Goal: Check status: Check status

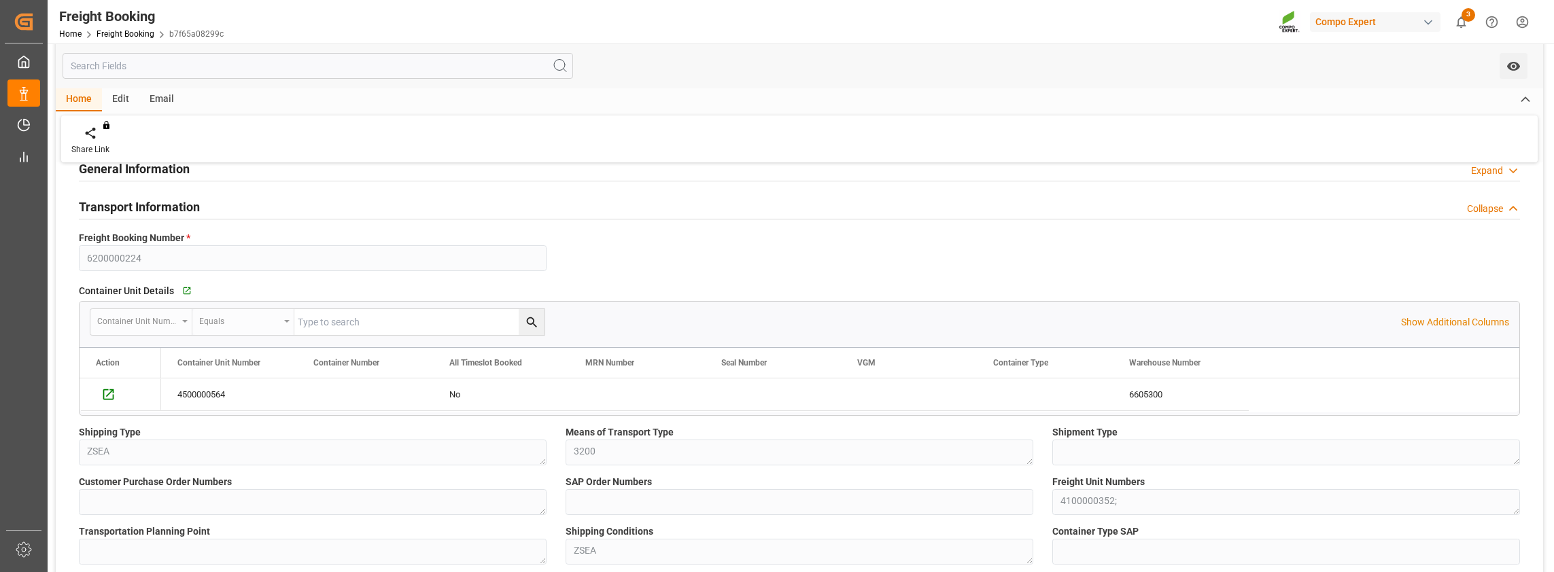
scroll to position [68, 0]
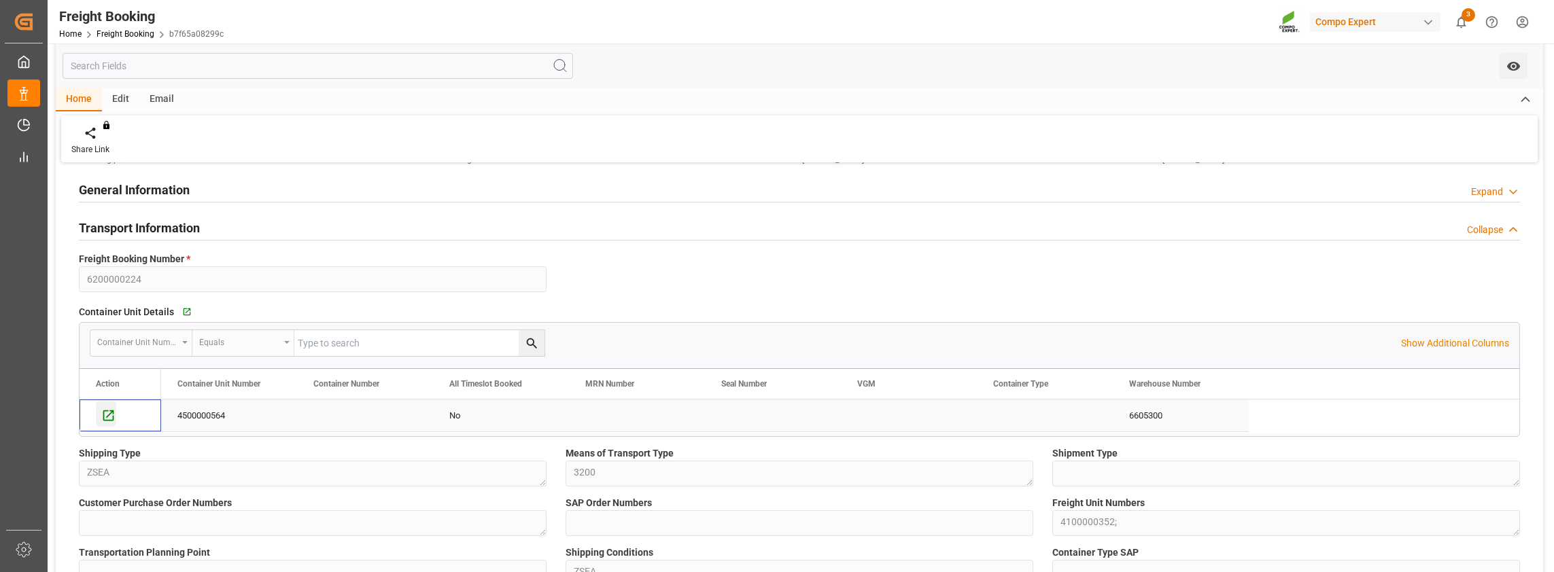
click at [103, 415] on icon "Press SPACE to select this row." at bounding box center [108, 416] width 11 height 11
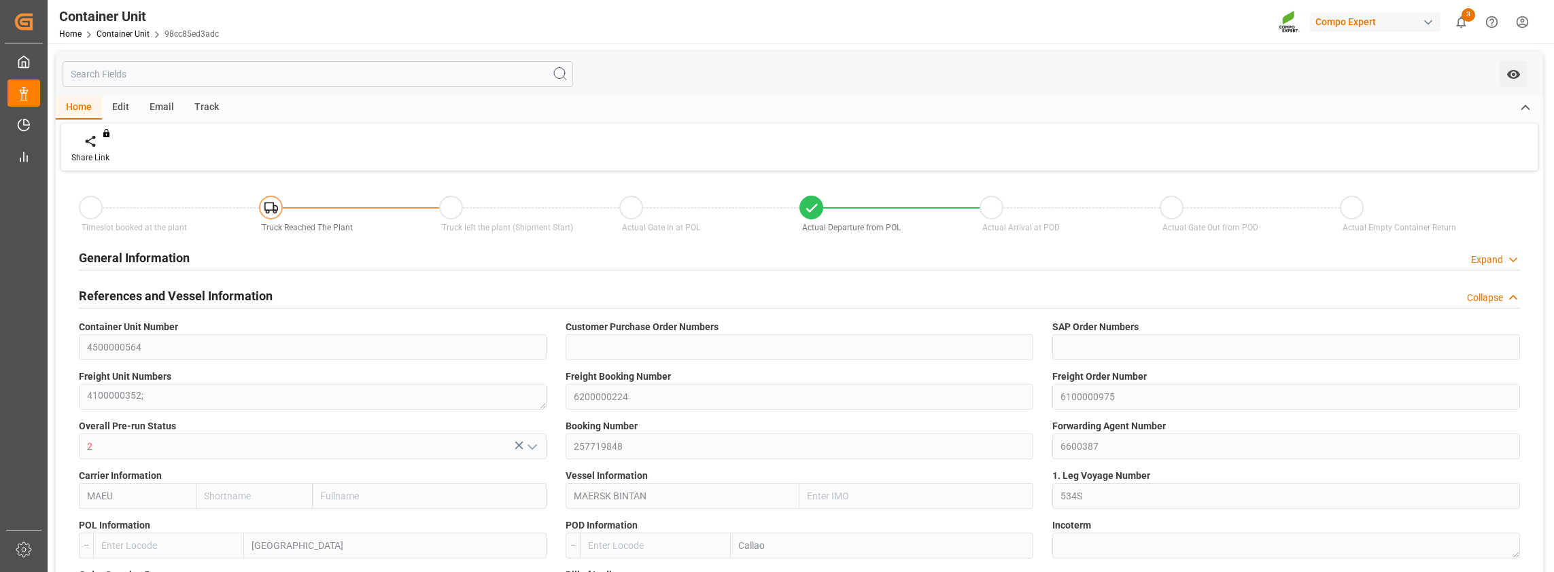
type input "Maersk"
type input "Maersk Line AS"
type input "9355288"
type input "NLRTM"
type input "PECLL"
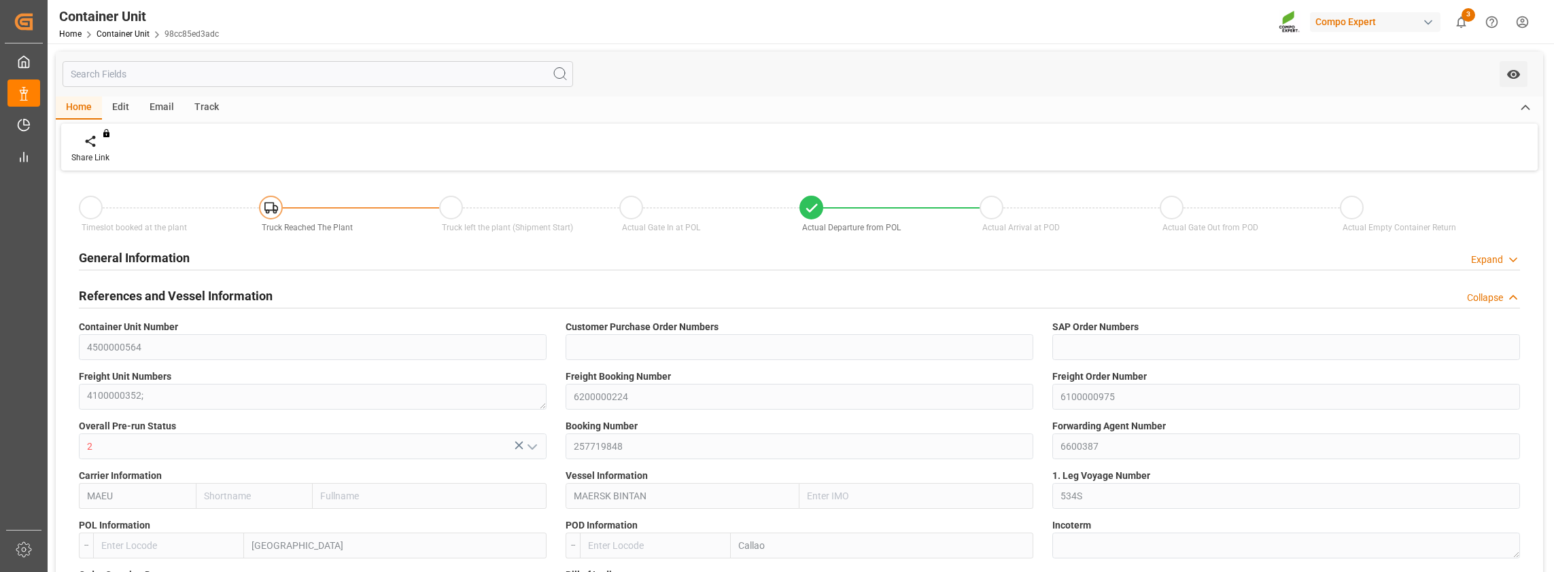
type input "0"
type input "28800"
type input "NLRTM"
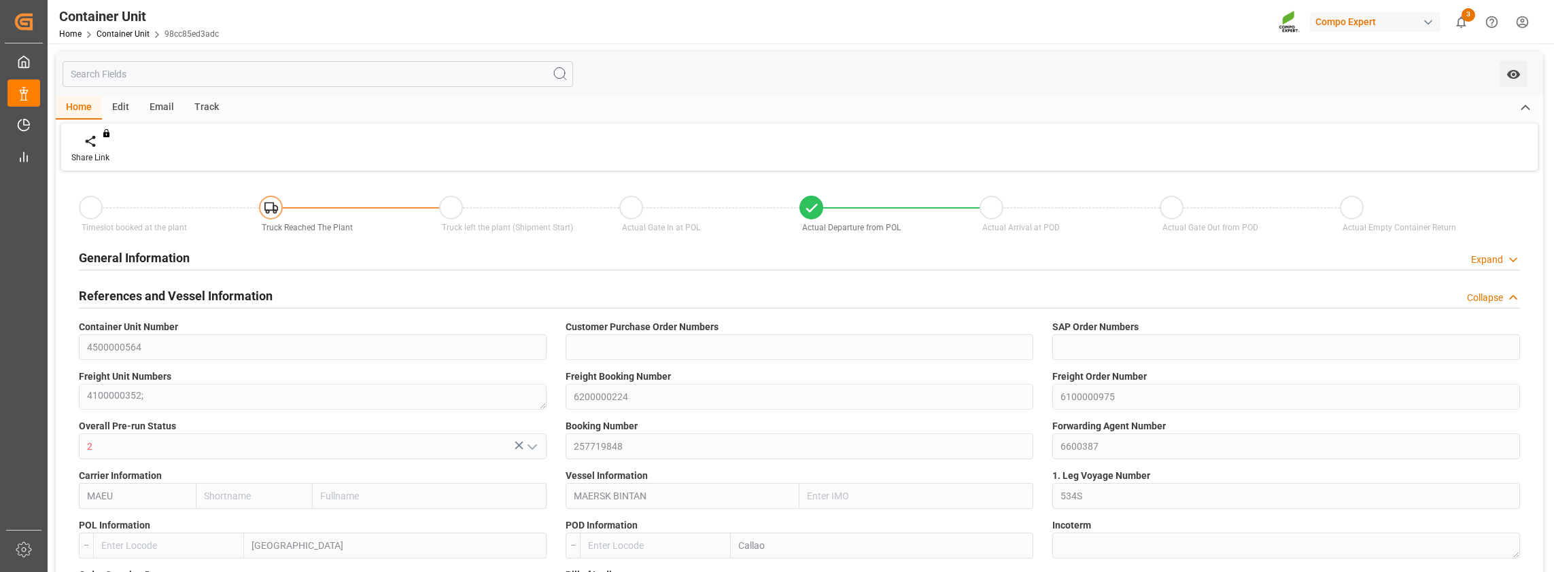
type input "PECLL"
type input "18.08.2025"
type input "26.08.2025 11:00"
type input "26.08.2025 03:00"
type input "26.08.2025 06:57"
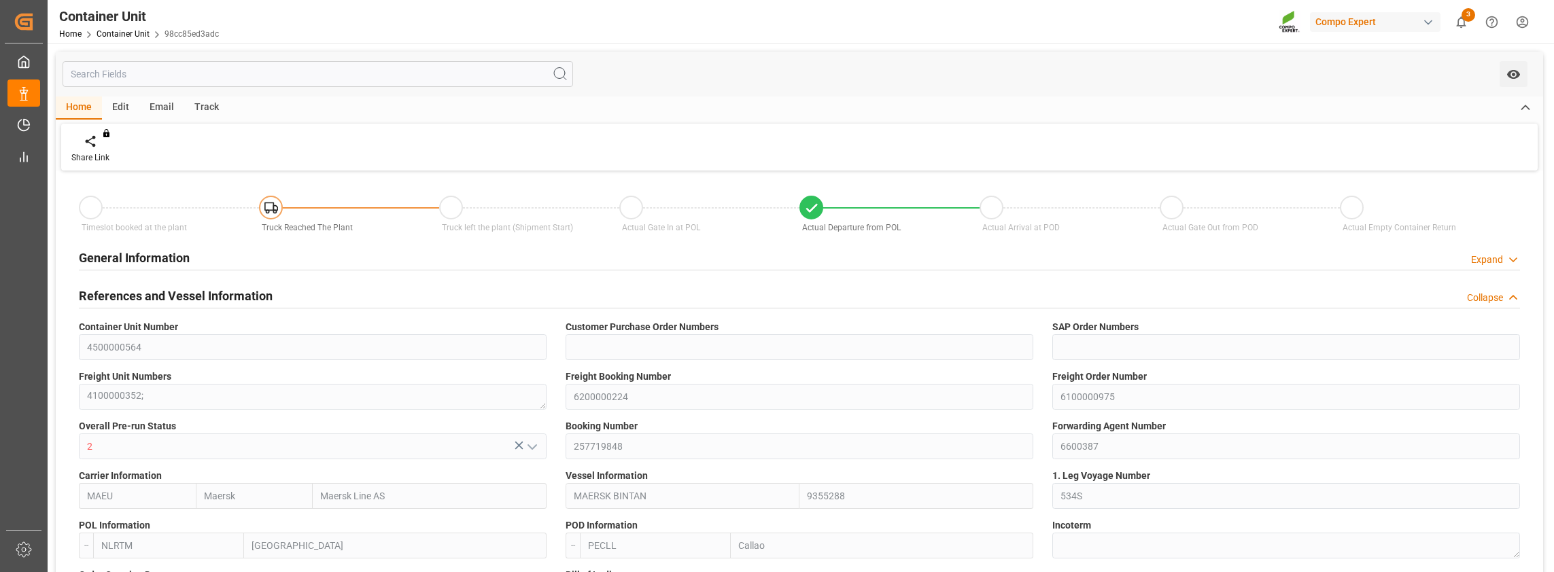
type input "26.09.2025 16:00"
click at [203, 106] on div "Track" at bounding box center [206, 108] width 45 height 23
click at [88, 146] on icon at bounding box center [87, 144] width 14 height 10
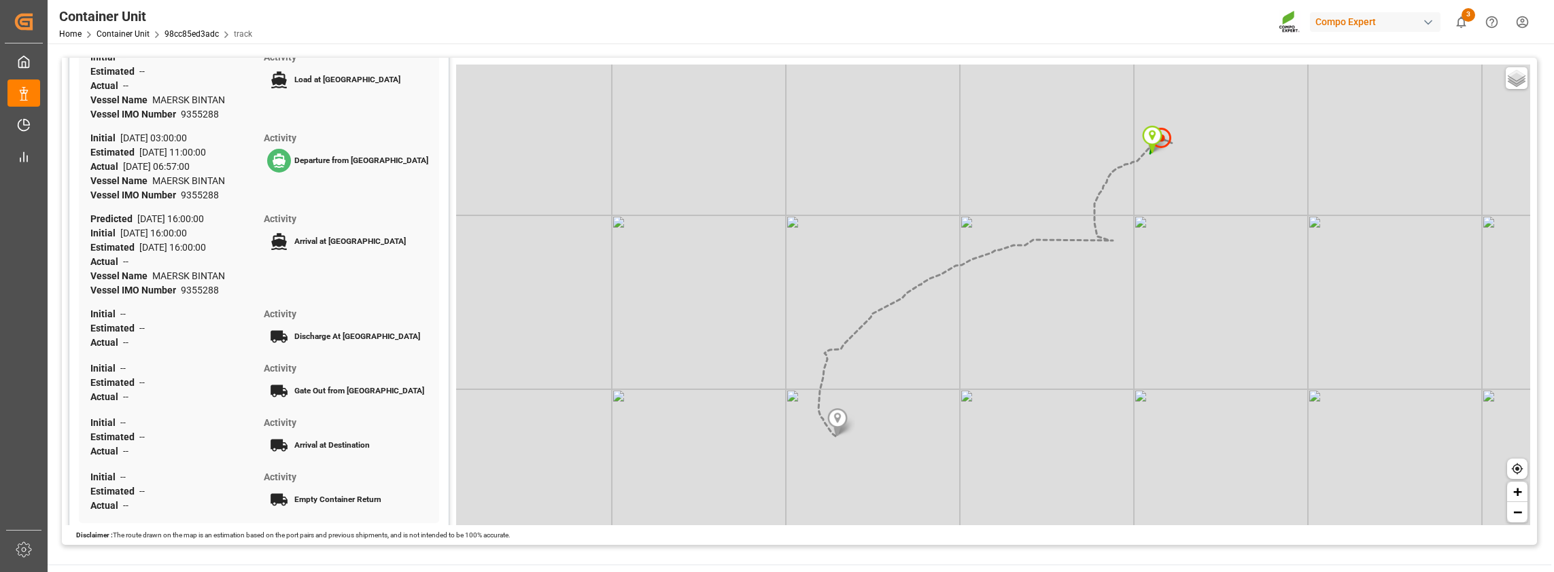
scroll to position [456, 0]
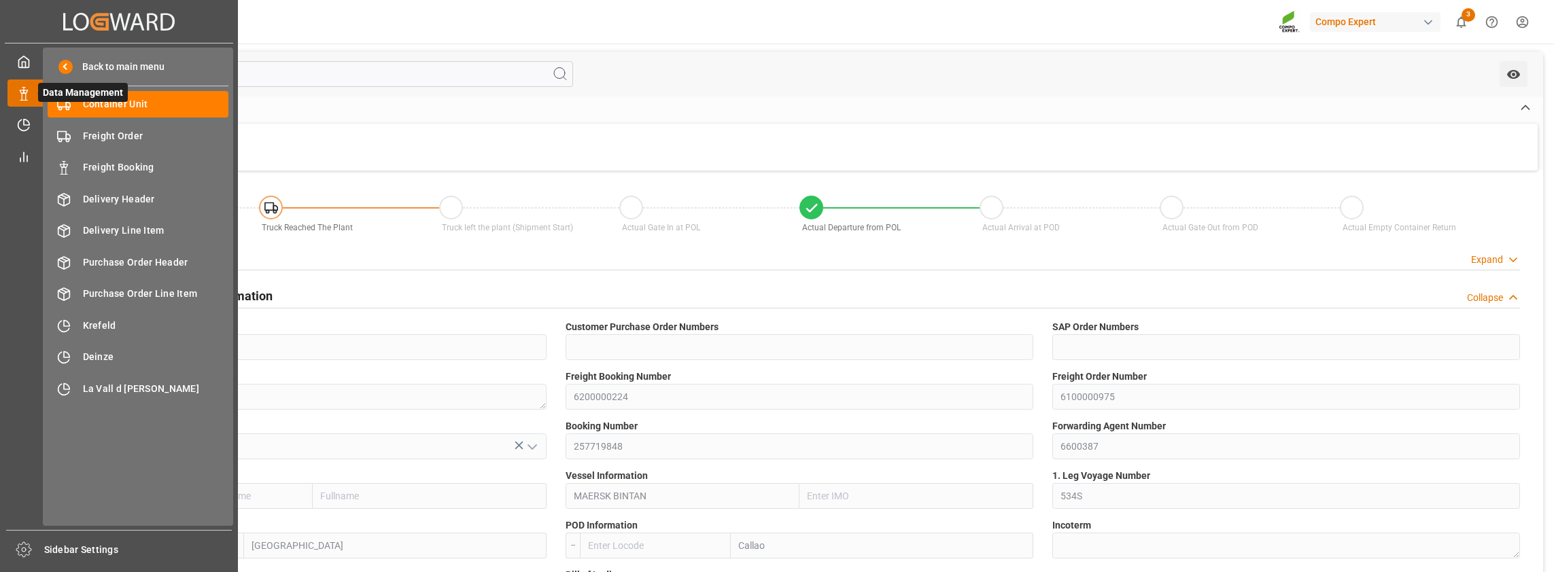
type input "Maersk"
type input "Maersk Line AS"
type input "9355288"
type input "NLRTM"
type input "PECLL"
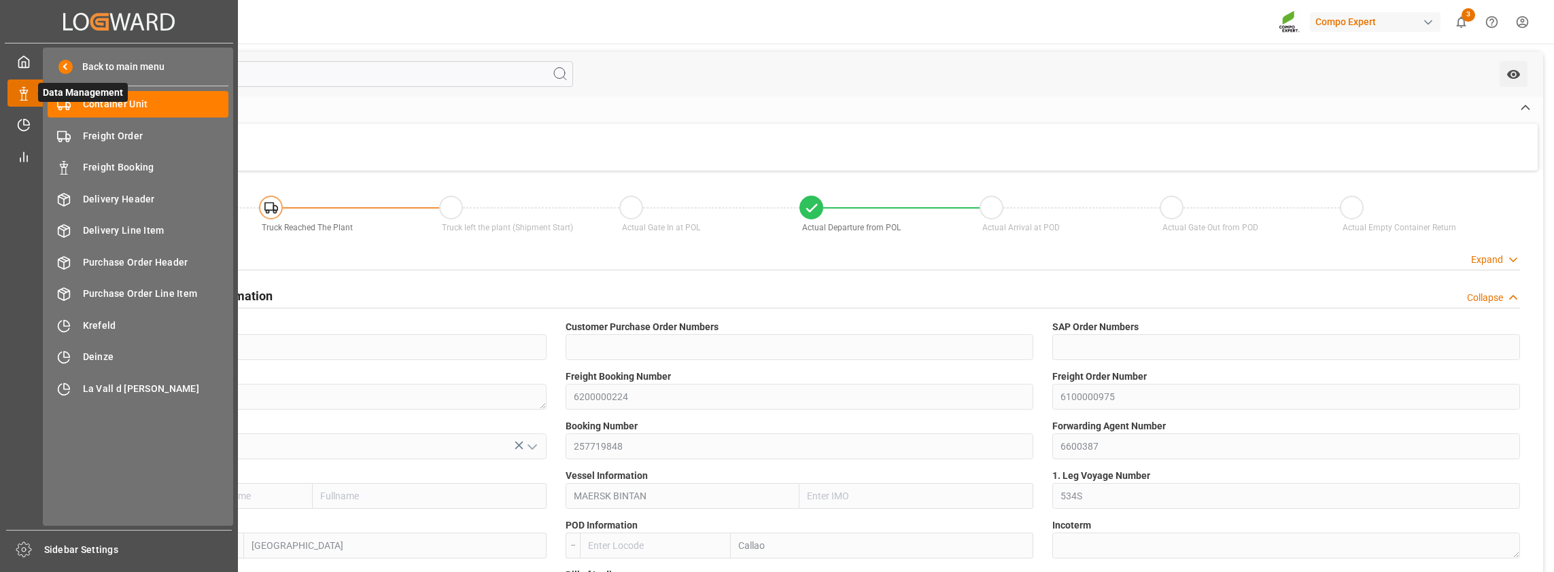
type input "0"
type input "28800"
type input "NLRTM"
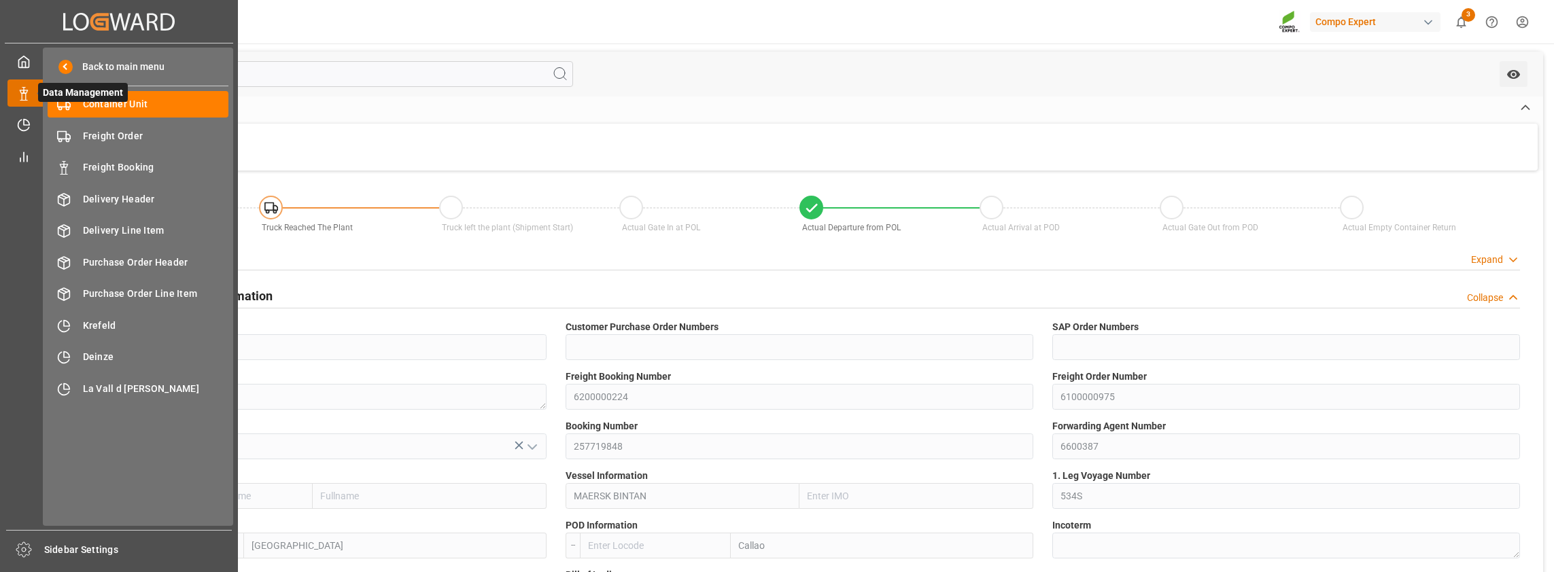
type input "PECLL"
type input "18.08.2025"
type input "26.08.2025 11:00"
type input "26.08.2025 03:00"
type input "26.08.2025 06:57"
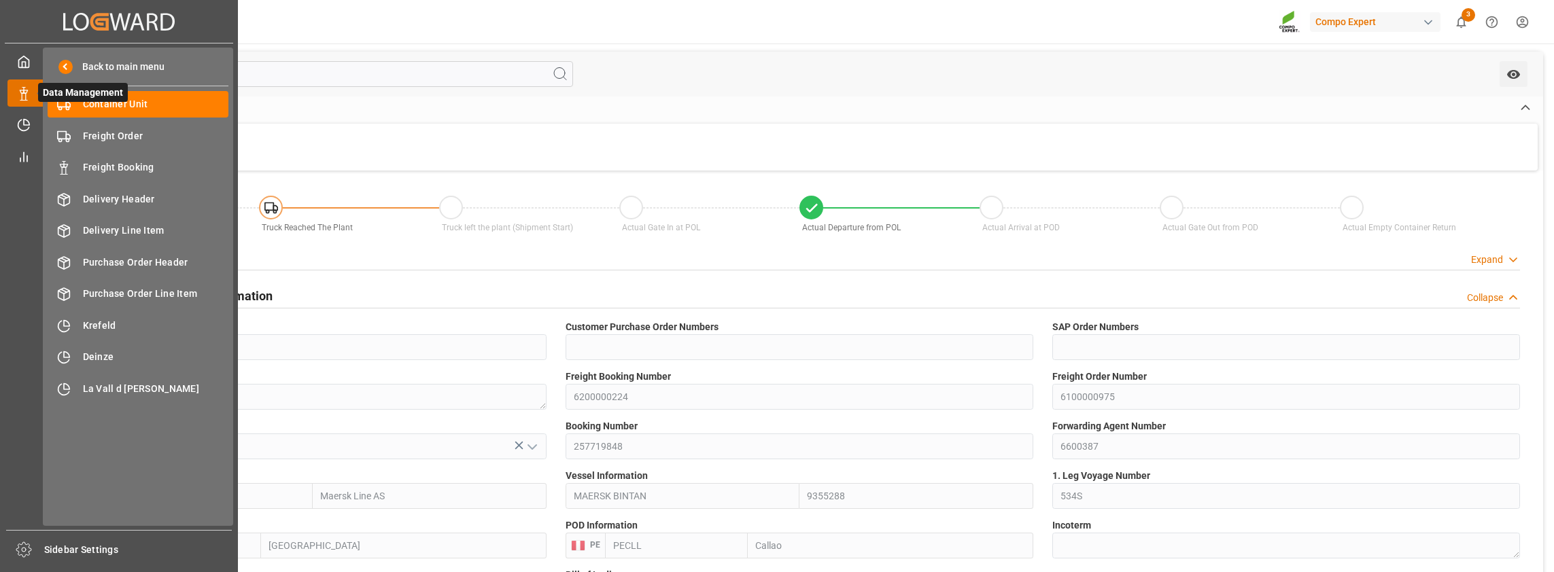
type input "26.09.2025 16:00"
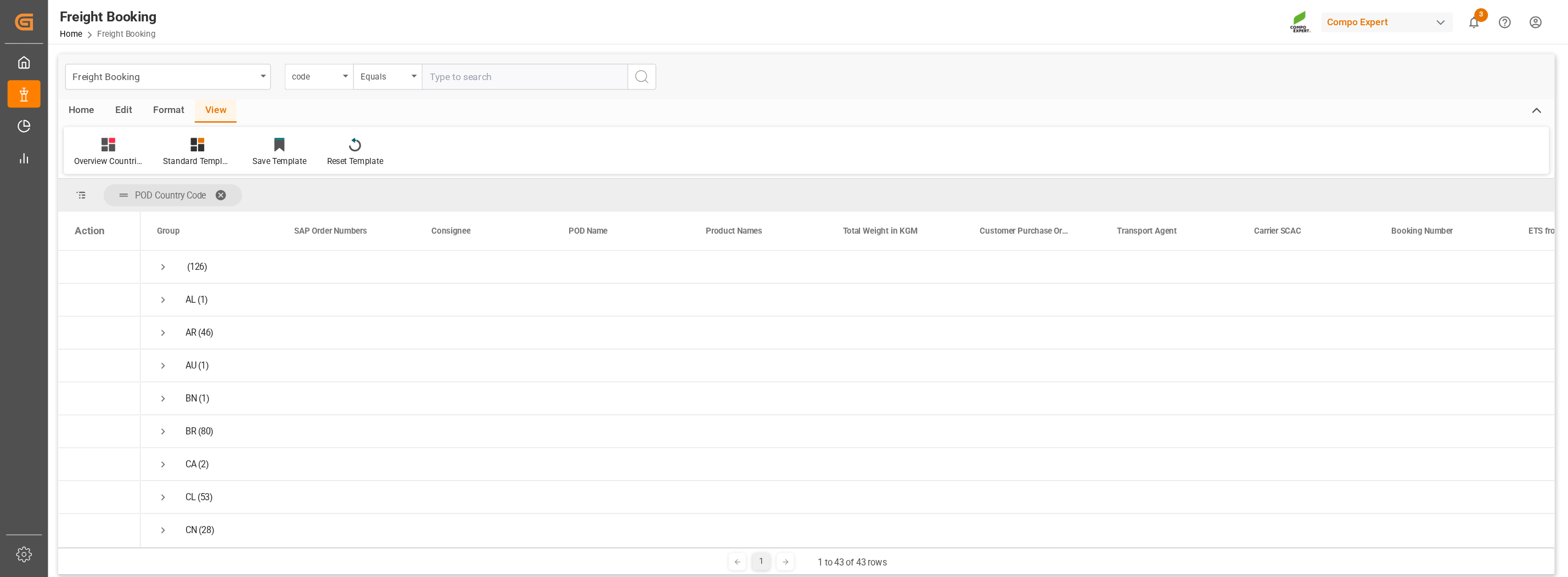
scroll to position [713, 0]
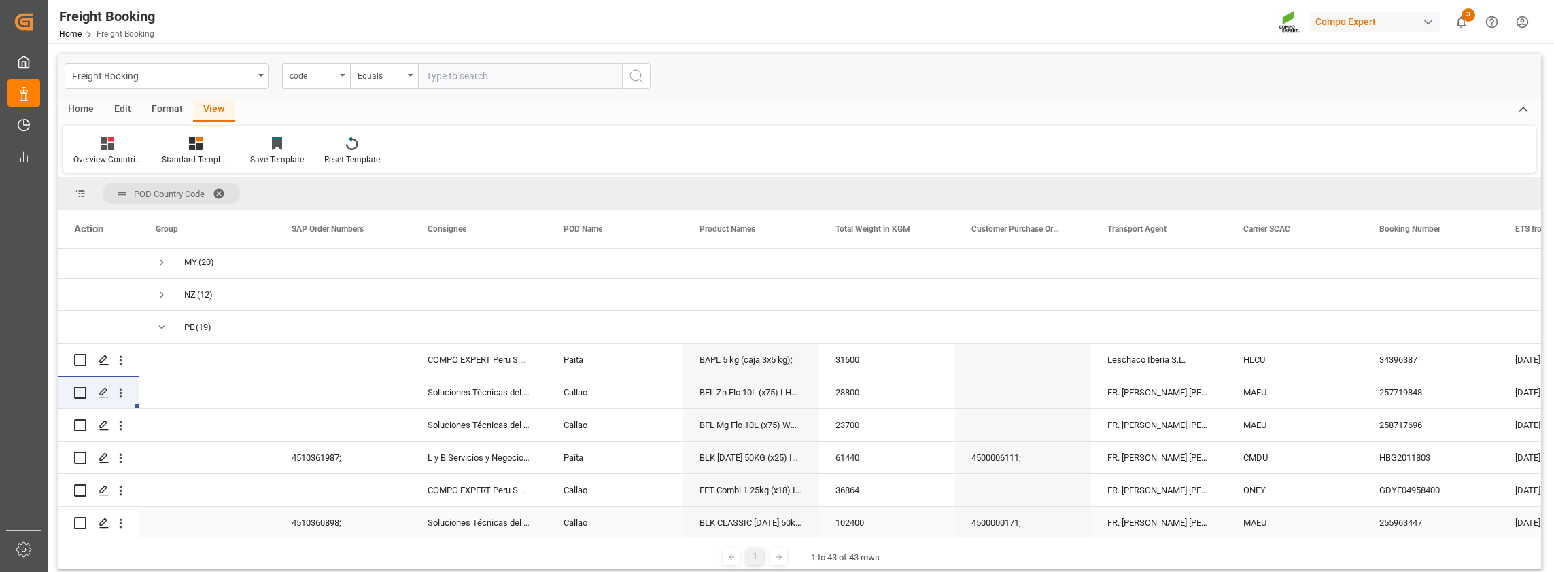
drag, startPoint x: 692, startPoint y: 538, endPoint x: 801, endPoint y: 530, distance: 109.7
click at [801, 530] on div "Action Product Names Total Weight in KGM Customer Purchase Order Numbers" at bounding box center [799, 376] width 1483 height 333
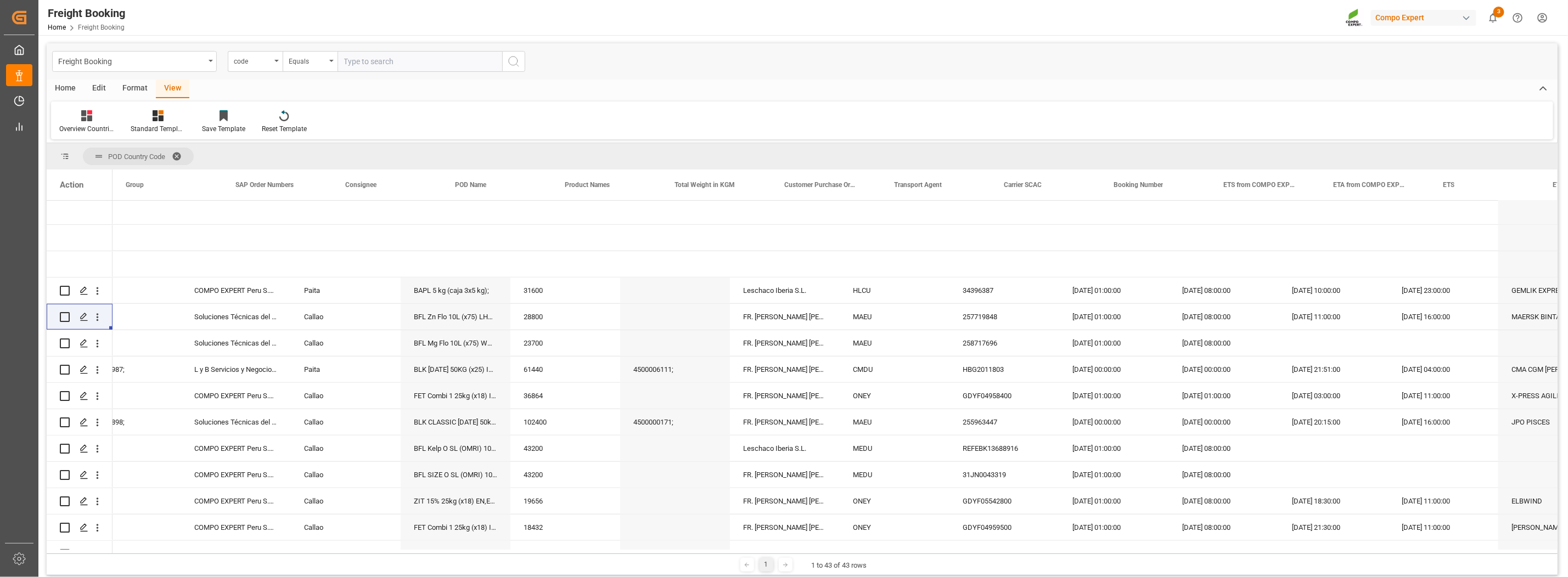
scroll to position [0, 0]
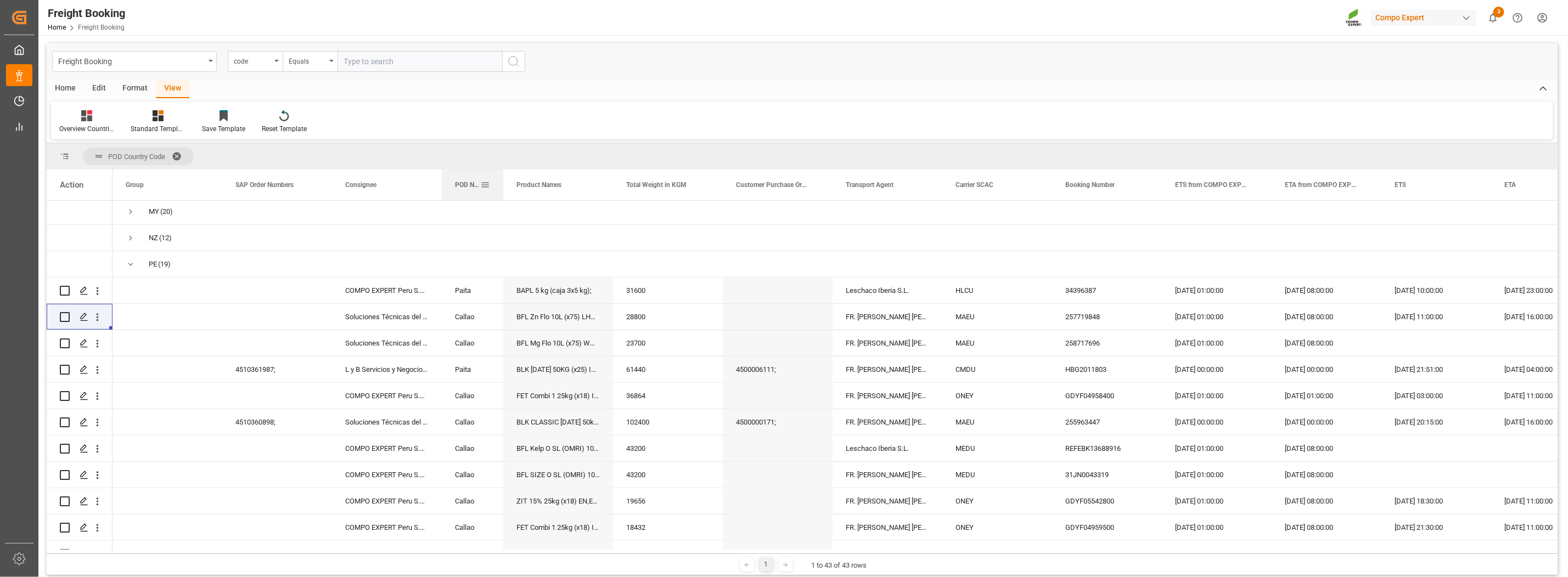
drag, startPoint x: 551, startPoint y: 192, endPoint x: 502, endPoint y: 197, distance: 49.3
click at [502, 197] on div at bounding box center [503, 185] width 4 height 31
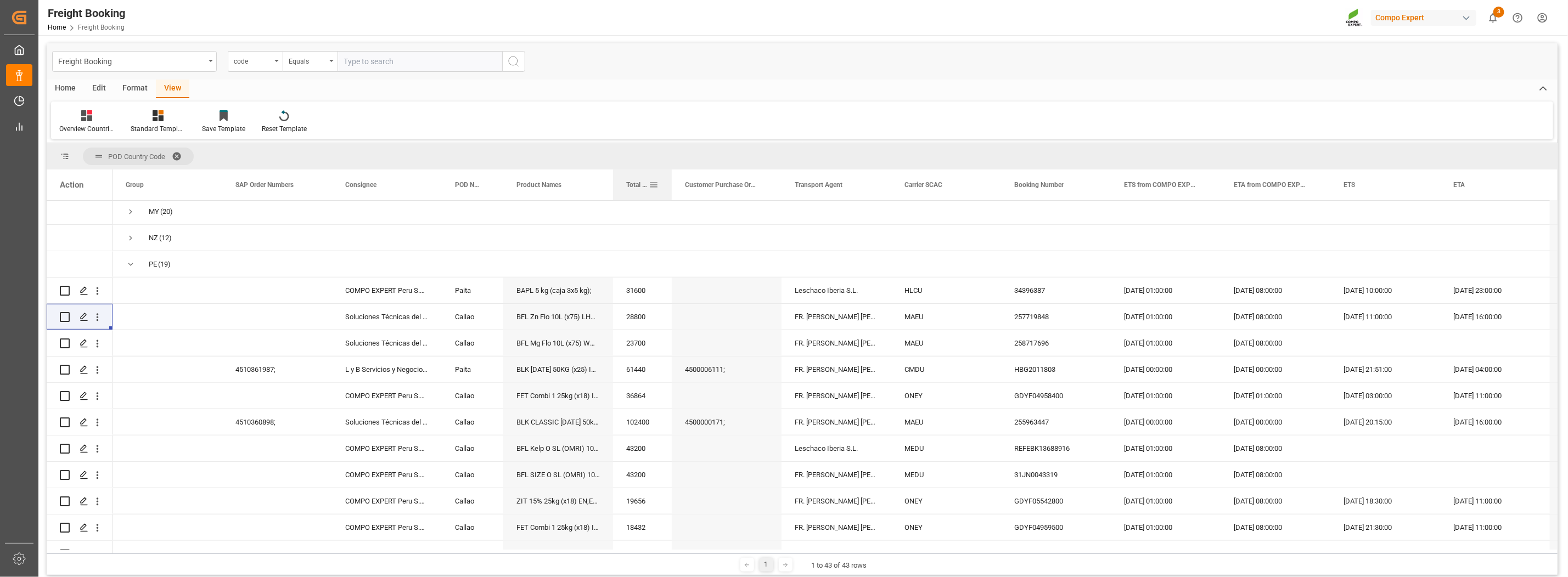
drag, startPoint x: 723, startPoint y: 184, endPoint x: 671, endPoint y: 192, distance: 52.6
click at [671, 192] on div at bounding box center [671, 185] width 4 height 31
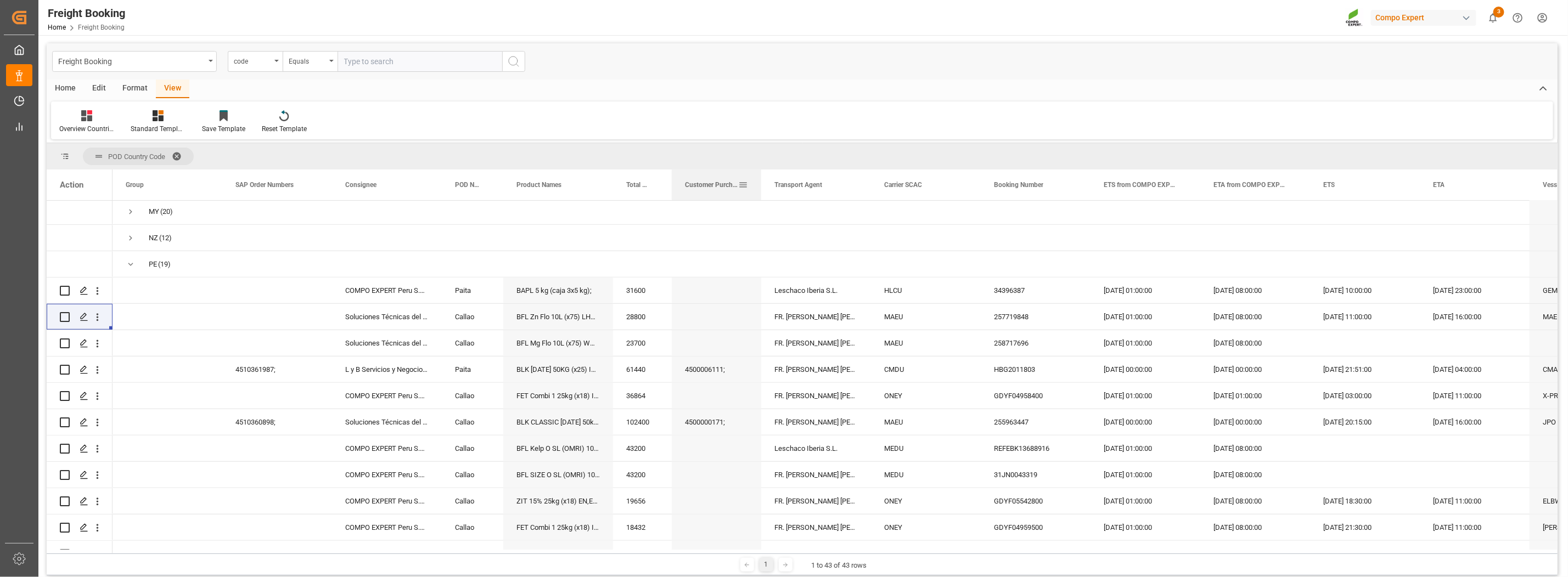
drag, startPoint x: 781, startPoint y: 176, endPoint x: 761, endPoint y: 178, distance: 20.1
click at [761, 178] on div at bounding box center [761, 185] width 4 height 31
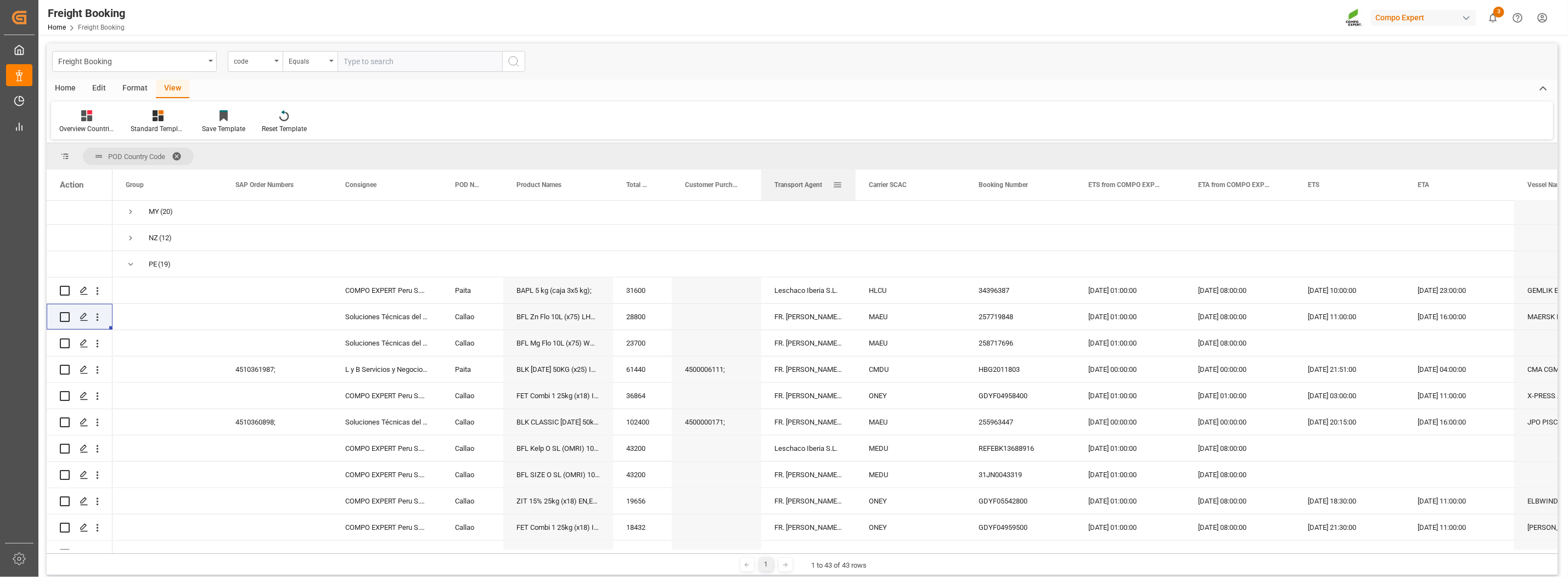
drag, startPoint x: 868, startPoint y: 174, endPoint x: 850, endPoint y: 181, distance: 19.3
click at [853, 181] on div at bounding box center [855, 185] width 4 height 31
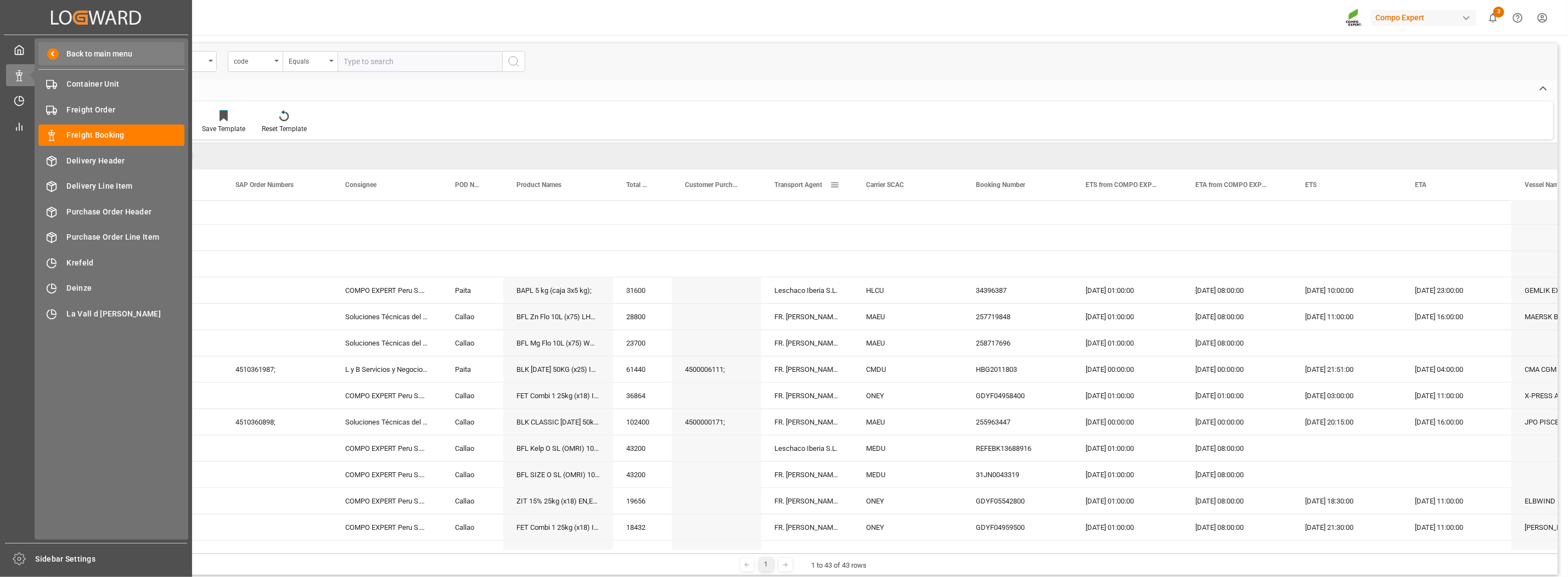
click at [80, 52] on span "Back to main menu" at bounding box center [96, 54] width 74 height 11
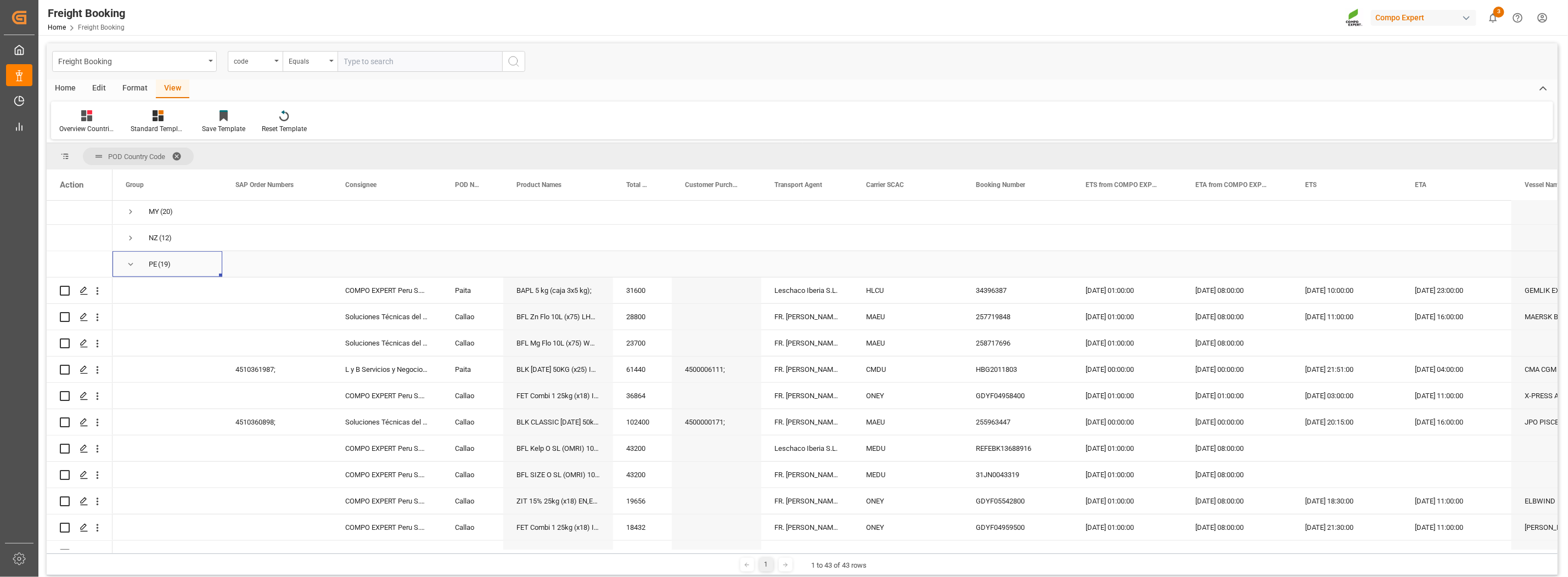
click at [130, 265] on span "Press SPACE to select this row." at bounding box center [131, 265] width 10 height 10
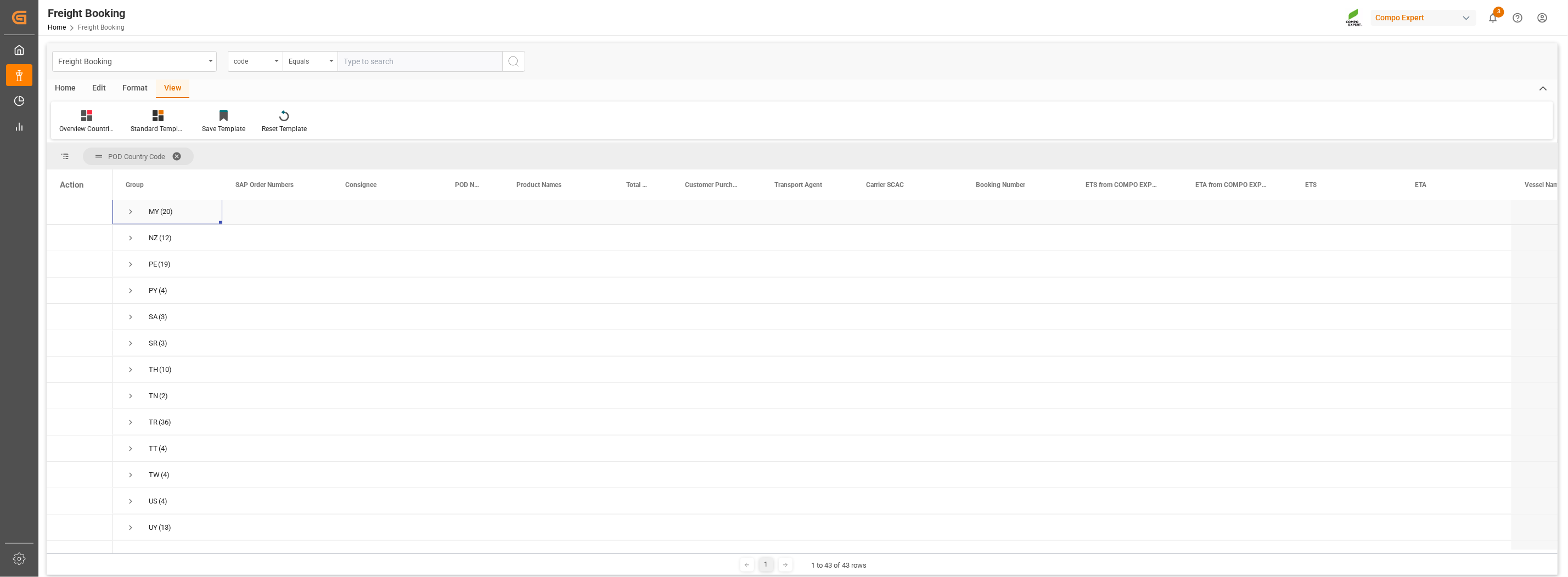
click at [132, 211] on span "Press SPACE to select this row." at bounding box center [131, 211] width 10 height 10
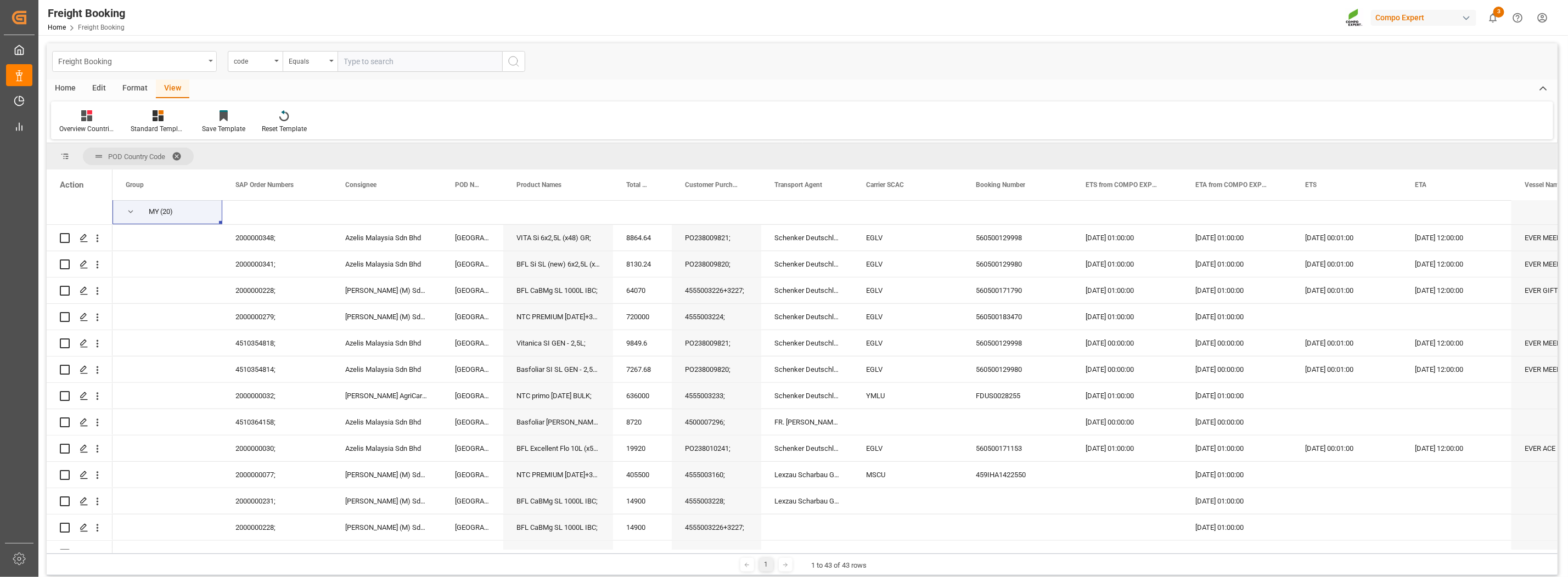
click at [211, 61] on icon "open menu" at bounding box center [210, 61] width 4 height 2
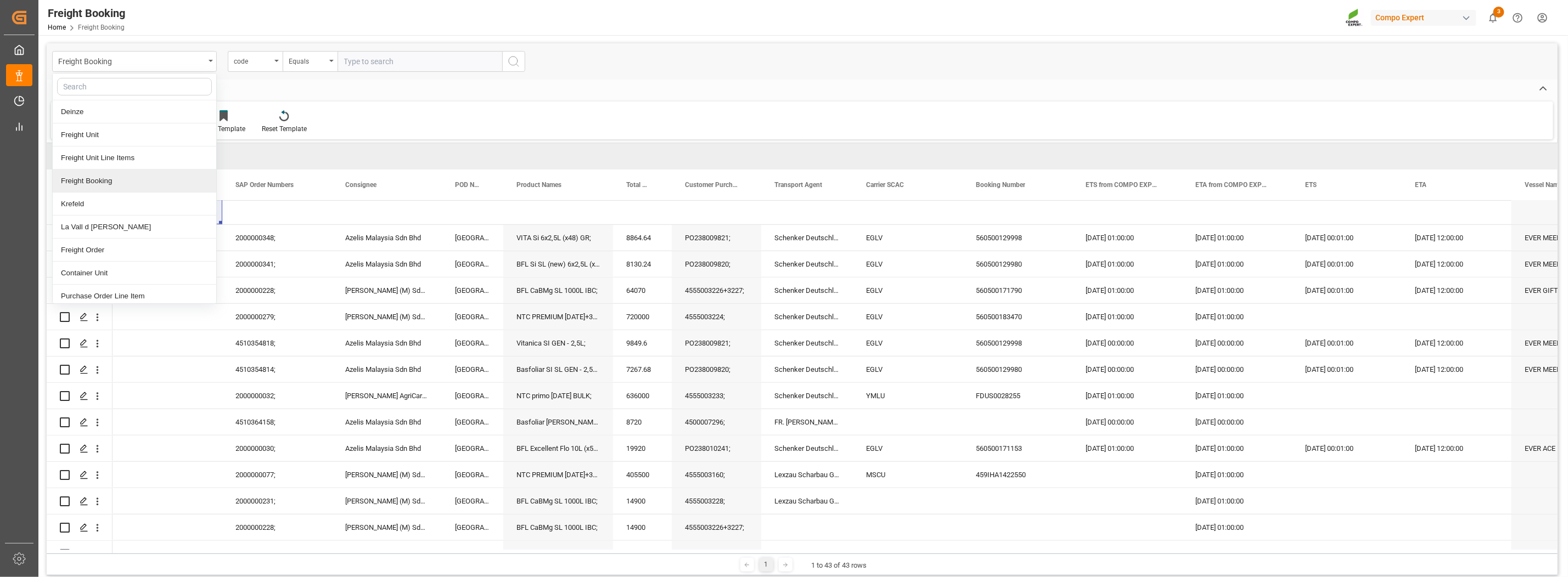
click at [145, 174] on div "Freight Booking" at bounding box center [134, 181] width 164 height 23
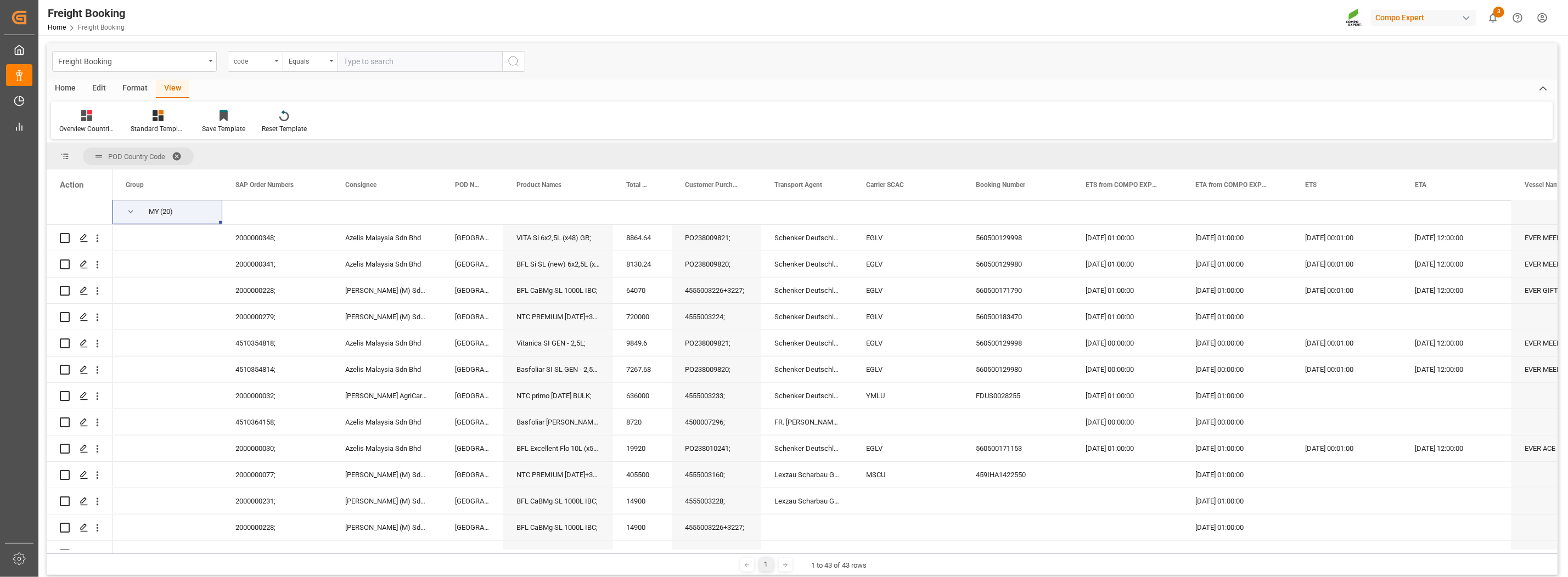
click at [261, 60] on div "code" at bounding box center [253, 61] width 37 height 13
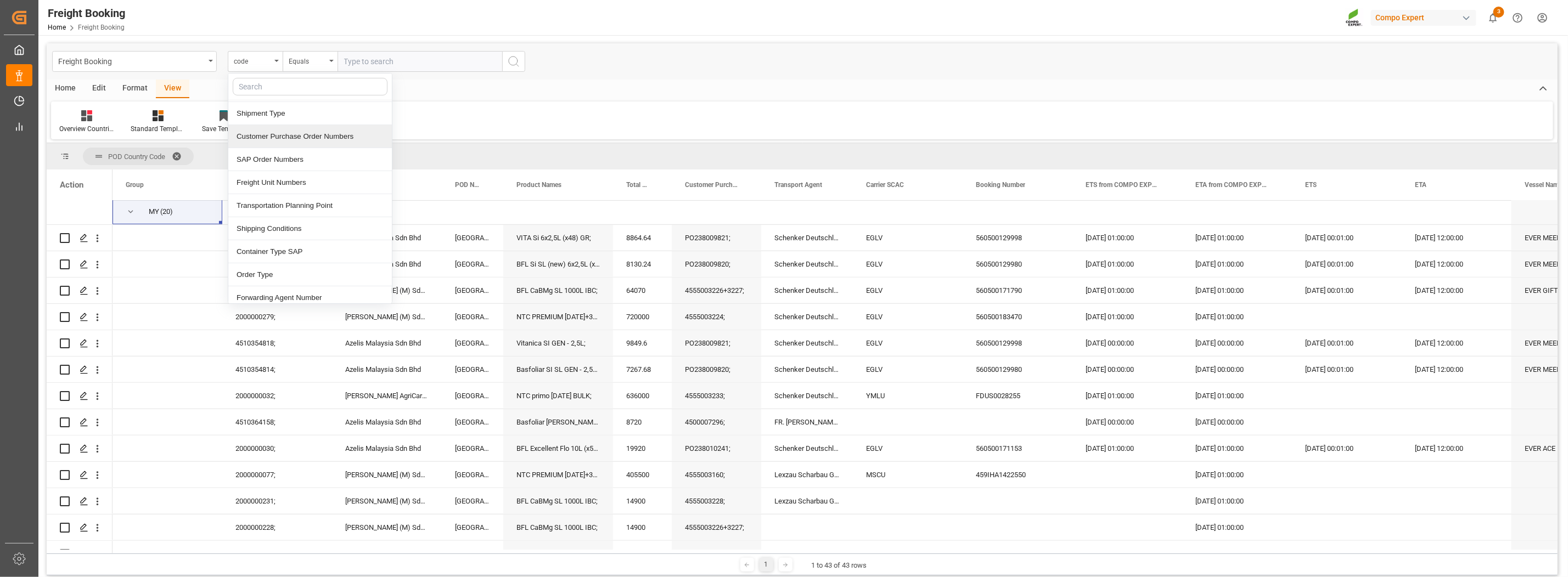
click at [278, 135] on div "Customer Purchase Order Numbers" at bounding box center [310, 136] width 164 height 23
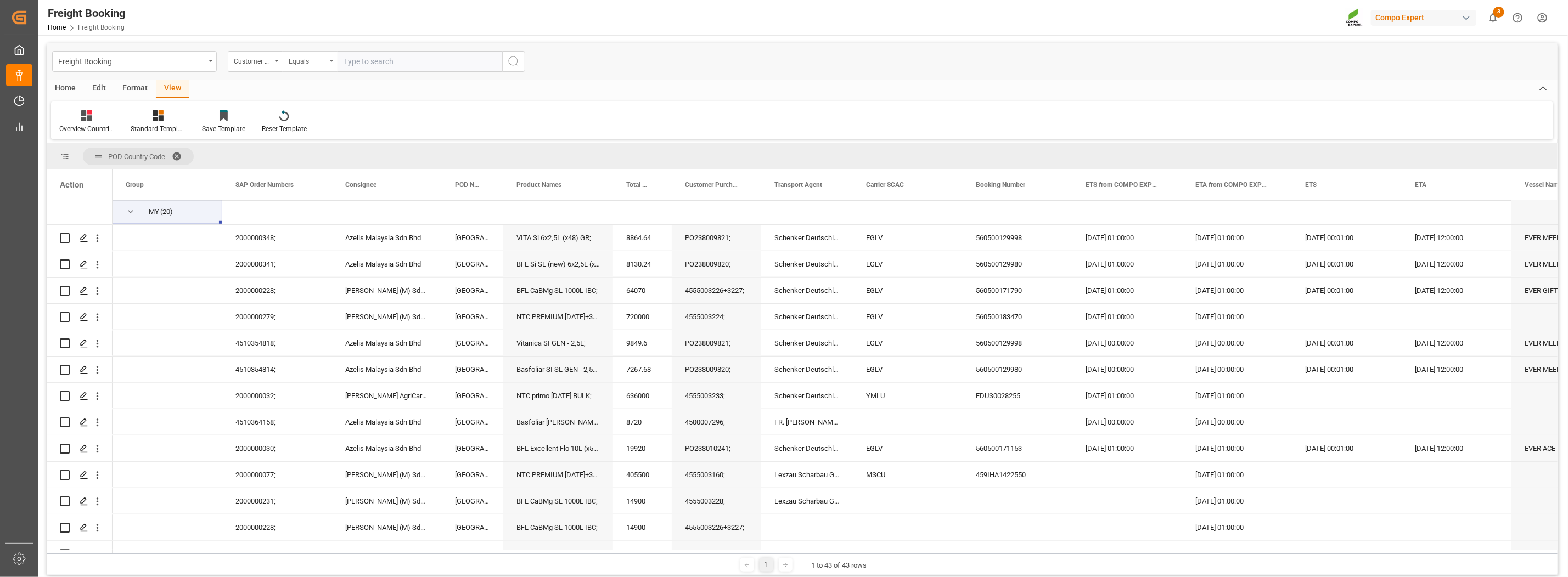
click at [308, 59] on div "Equals" at bounding box center [308, 61] width 37 height 13
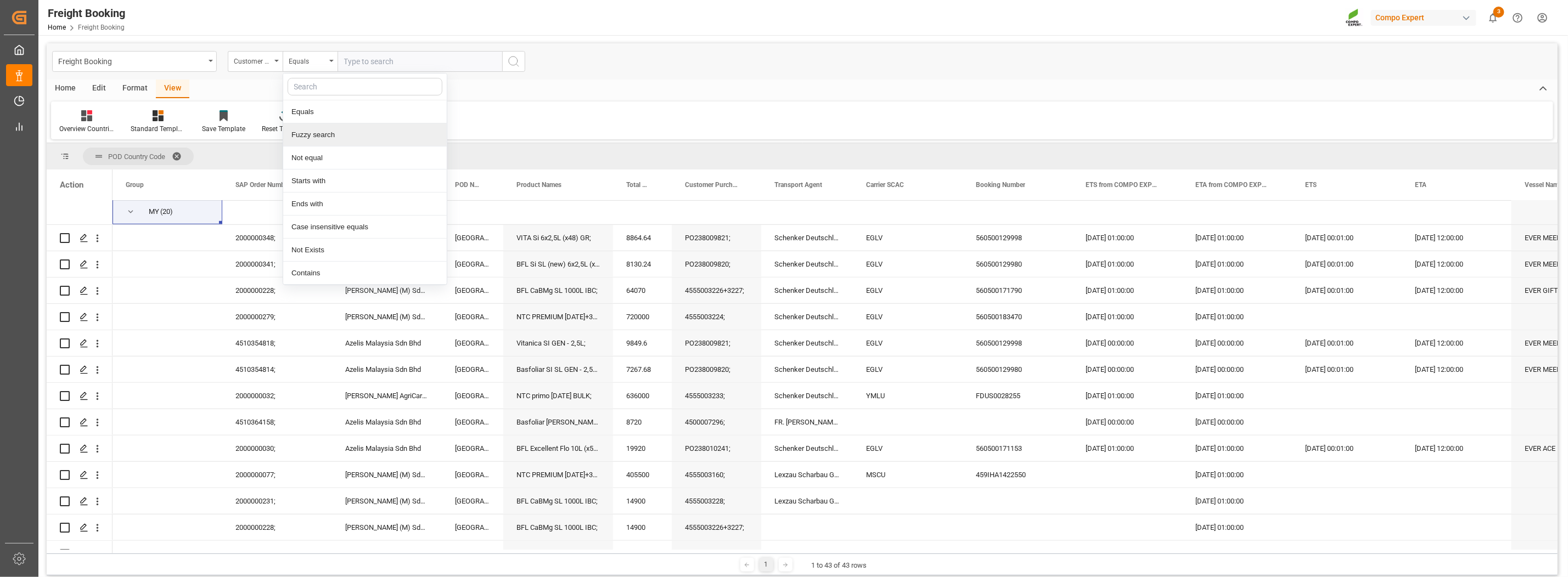
click at [308, 143] on div "Fuzzy search" at bounding box center [365, 135] width 164 height 23
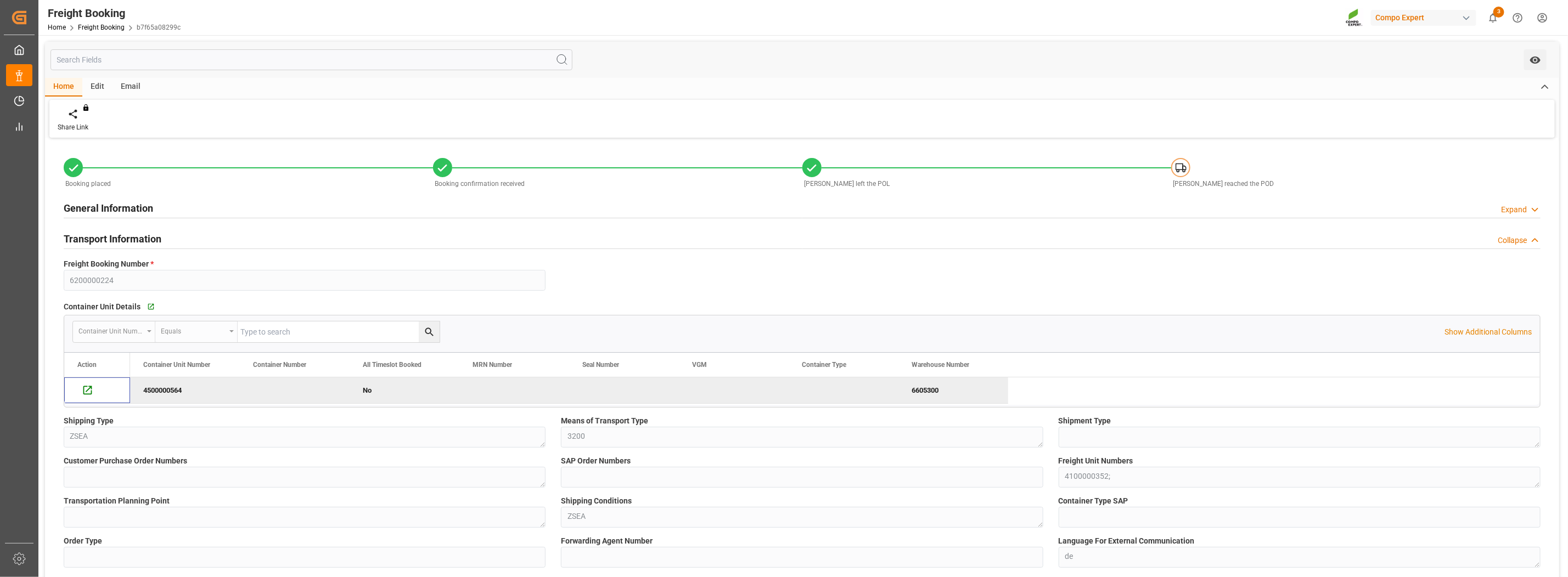
scroll to position [54, 0]
